Goal: Task Accomplishment & Management: Manage account settings

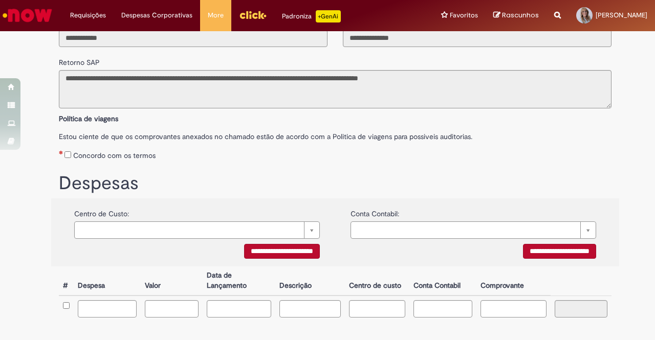
scroll to position [145, 0]
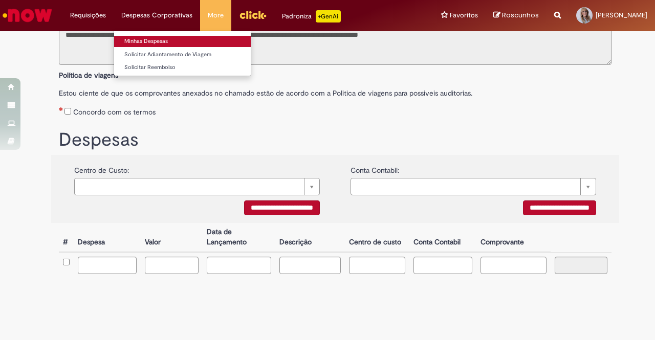
click at [157, 39] on link "Minhas Despesas" at bounding box center [182, 41] width 137 height 11
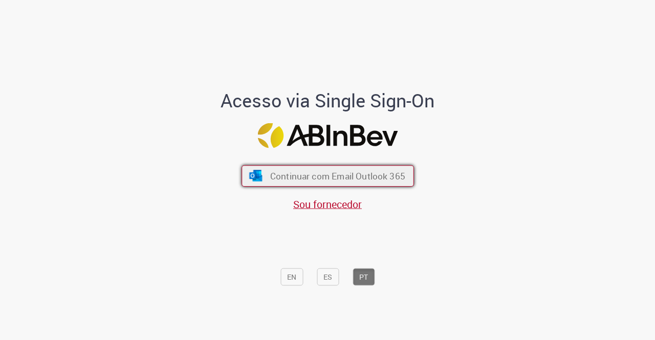
click at [366, 175] on span "Continuar com Email Outlook 365" at bounding box center [337, 176] width 135 height 12
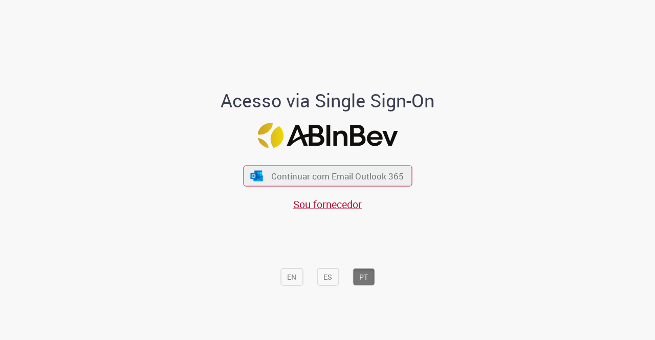
click at [366, 175] on span "Continuar com Email Outlook 365" at bounding box center [337, 176] width 133 height 12
